Goal: Transaction & Acquisition: Obtain resource

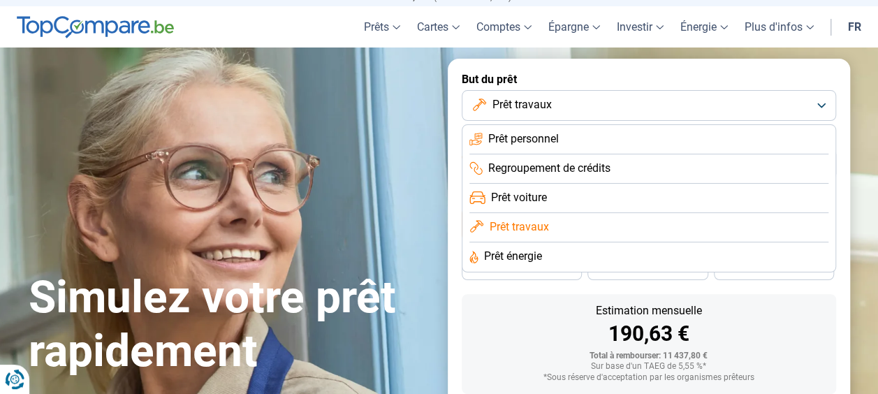
scroll to position [39, 0]
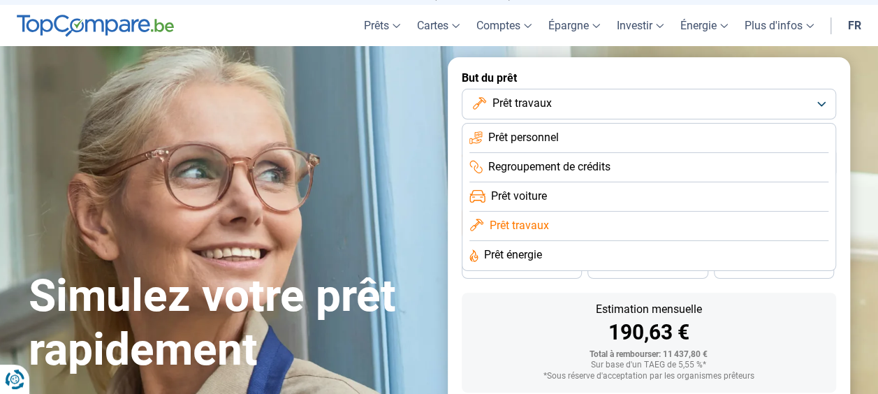
click at [599, 255] on li "Prêt énergie" at bounding box center [648, 255] width 359 height 29
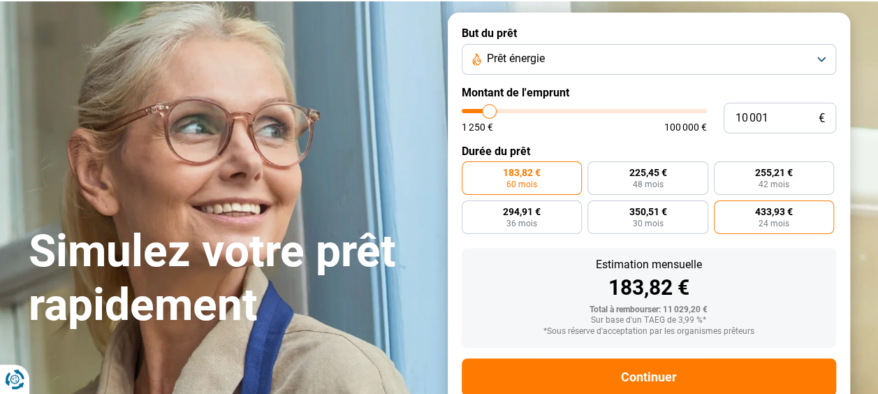
scroll to position [122, 0]
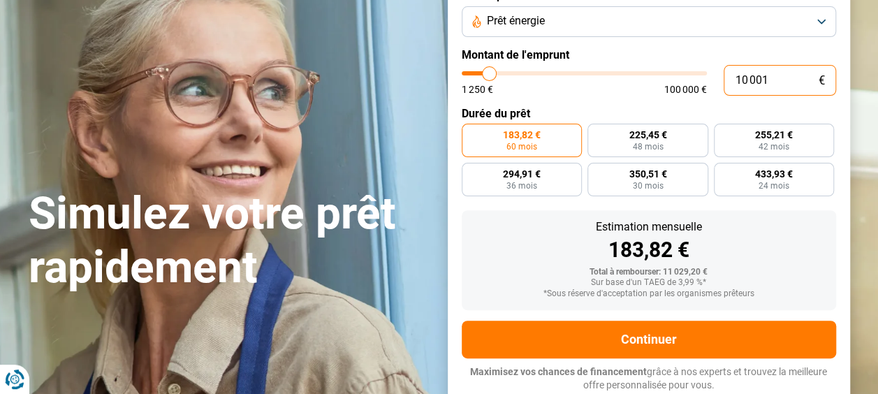
click at [753, 75] on input "10 001" at bounding box center [780, 80] width 112 height 31
type input "1 001"
type input "1250"
type input "100"
type input "1250"
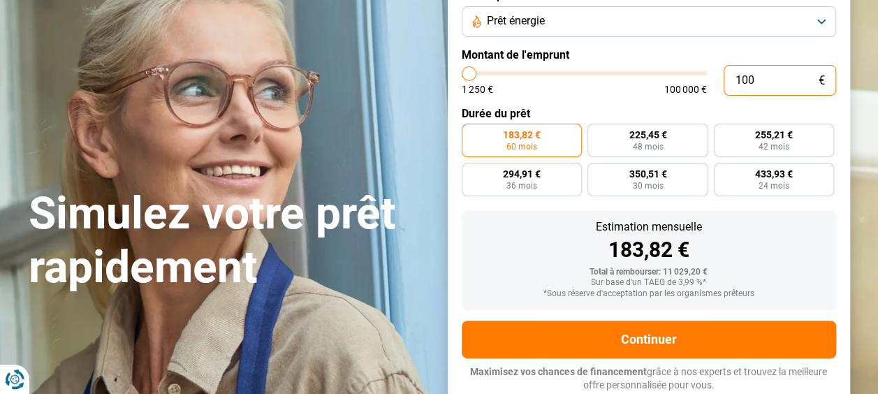
type input "10"
type input "1250"
type input "1"
type input "1250"
type input "16"
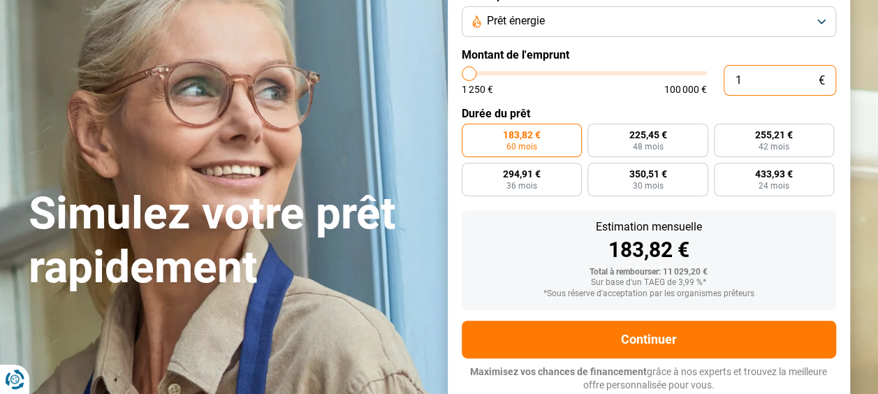
type input "1250"
type input "160"
type input "1250"
type input "1 600"
type input "1500"
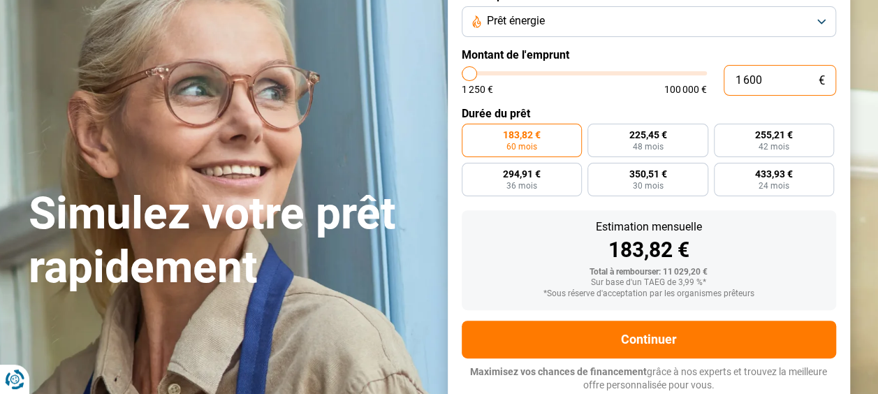
type input "16 000"
type input "16000"
radio input "false"
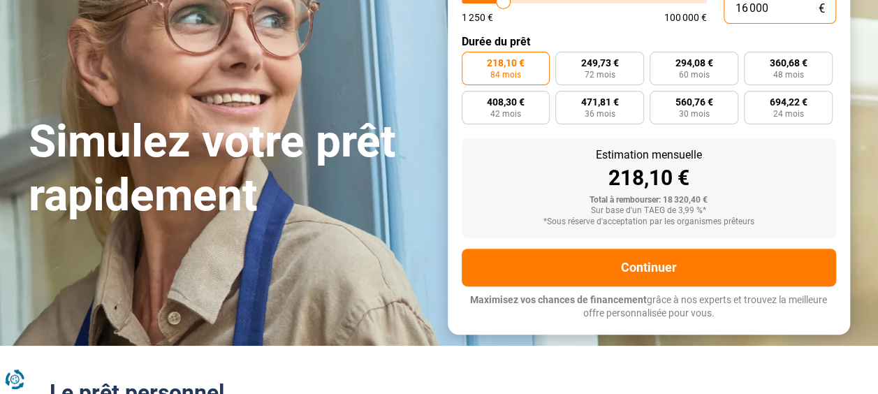
scroll to position [191, 0]
